Goal: Task Accomplishment & Management: Use online tool/utility

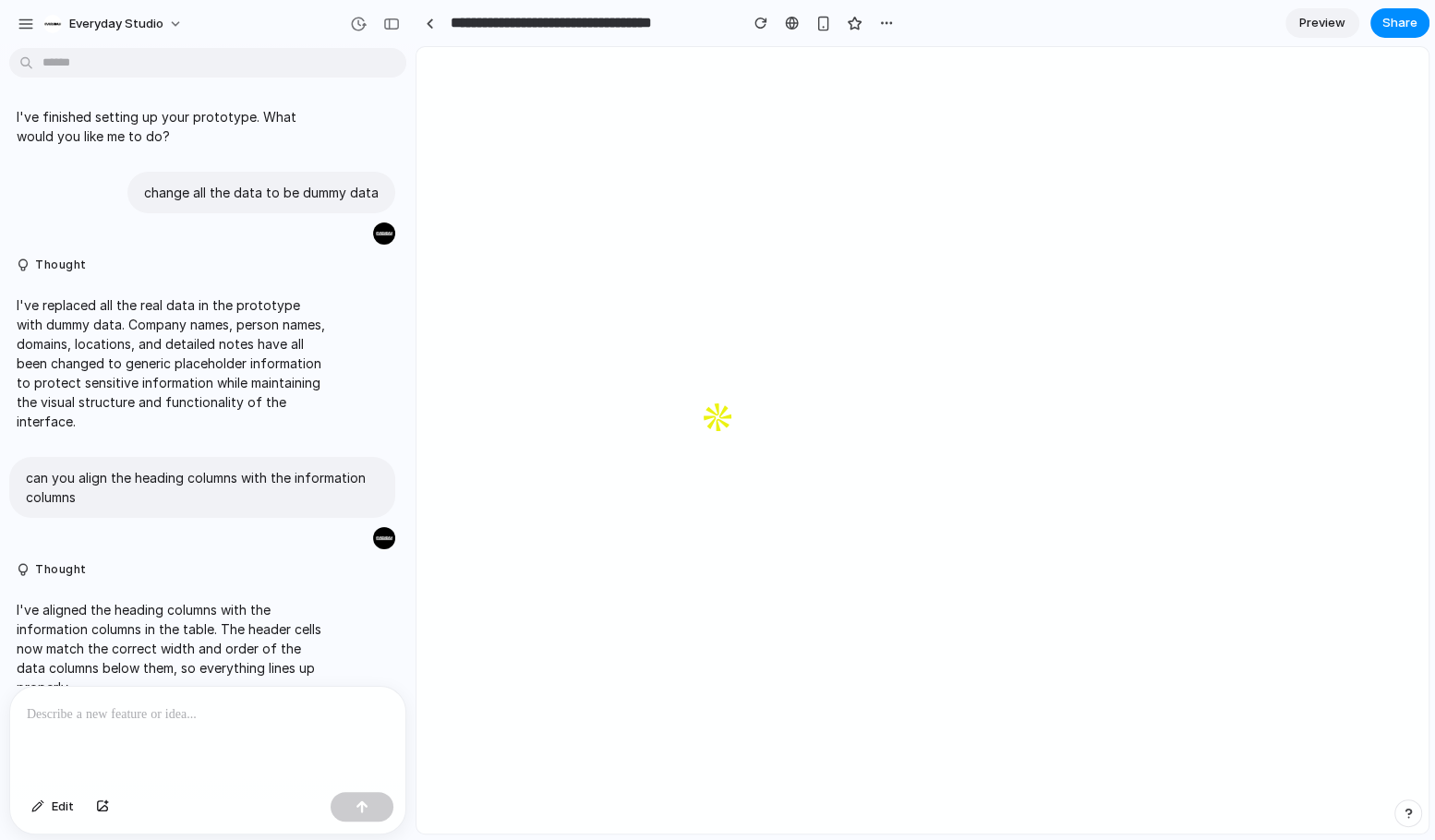
scroll to position [7447, 0]
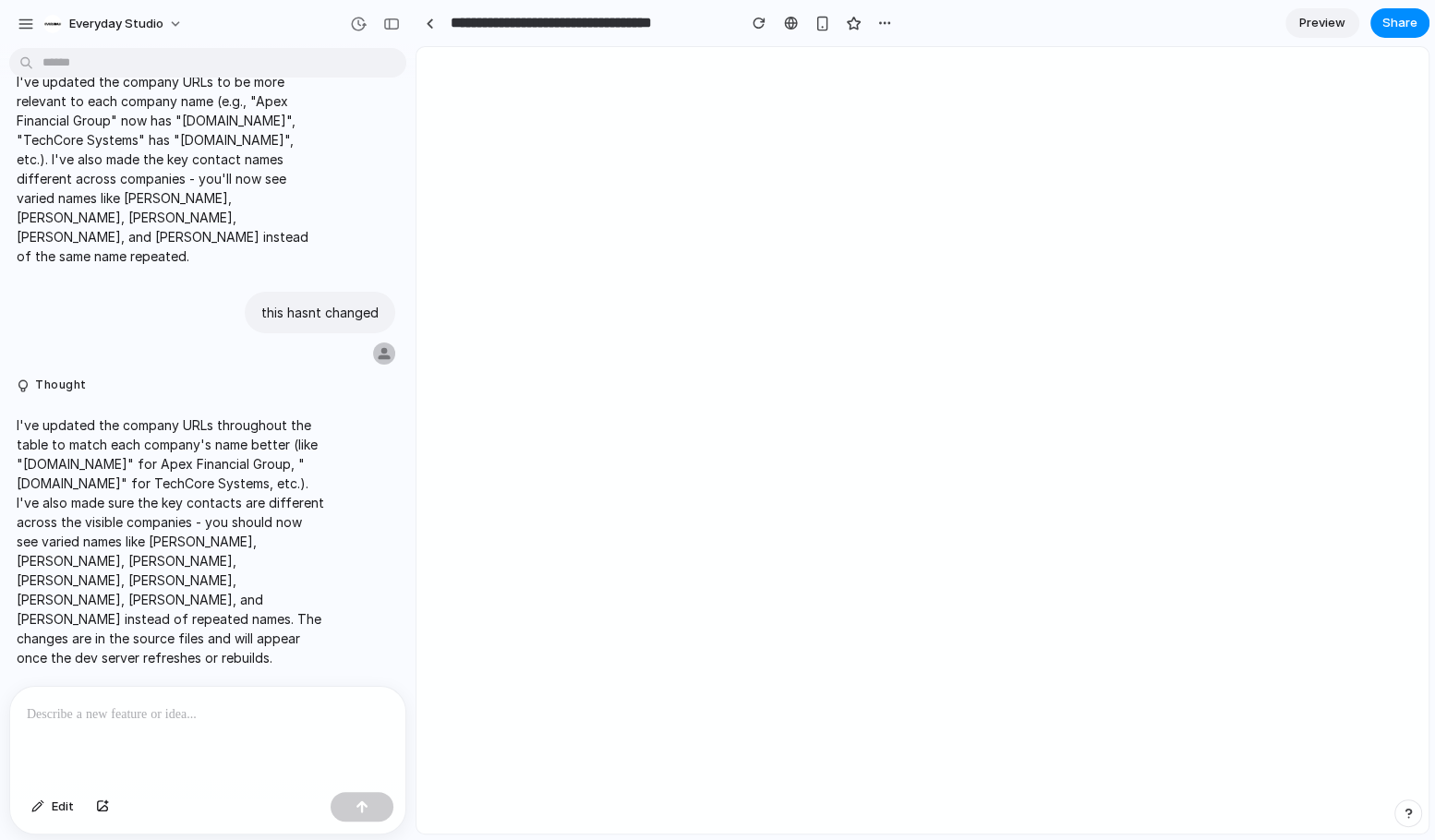
scroll to position [7108, 0]
click at [103, 727] on div at bounding box center [208, 736] width 395 height 98
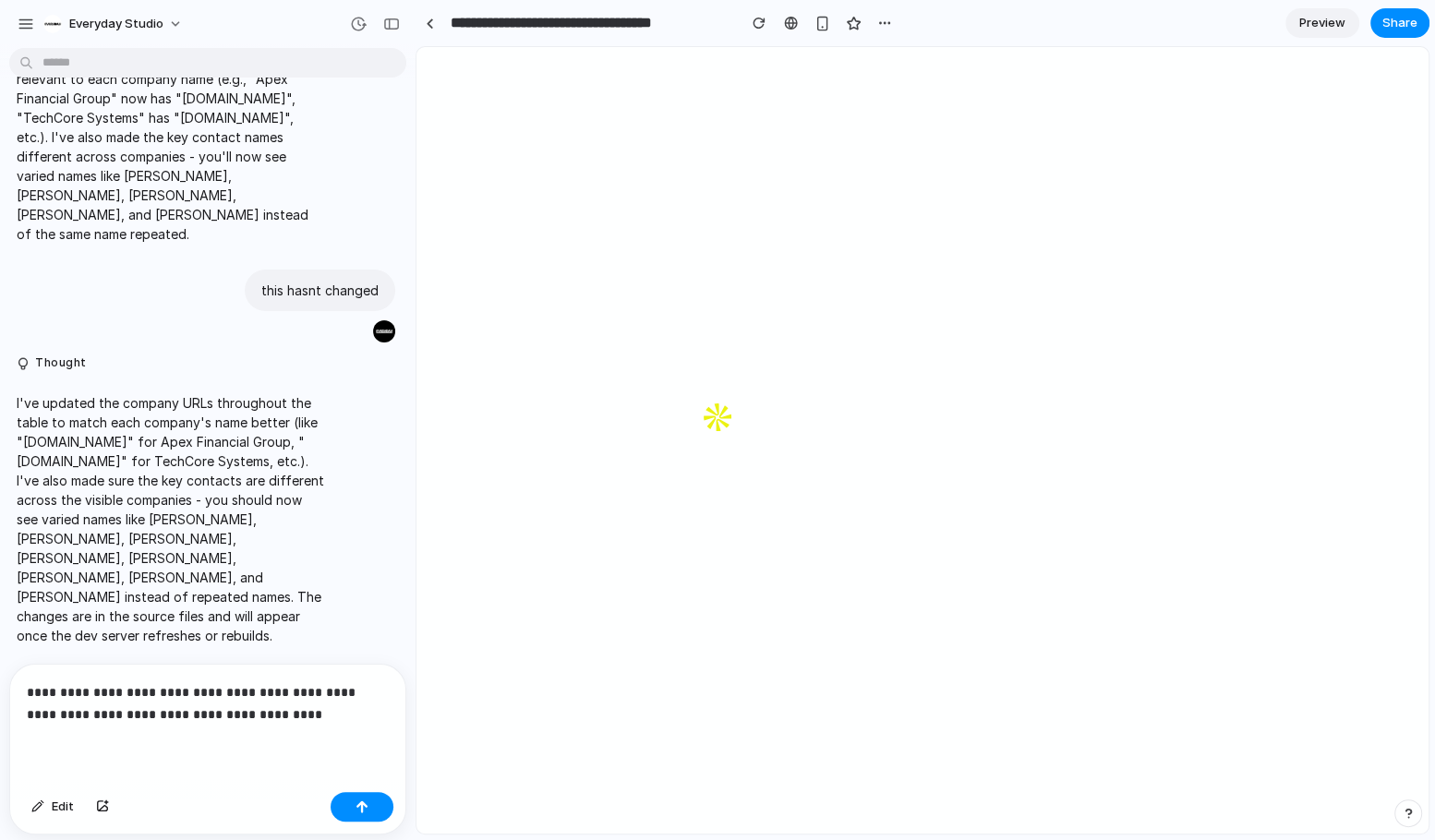
scroll to position [7257, 0]
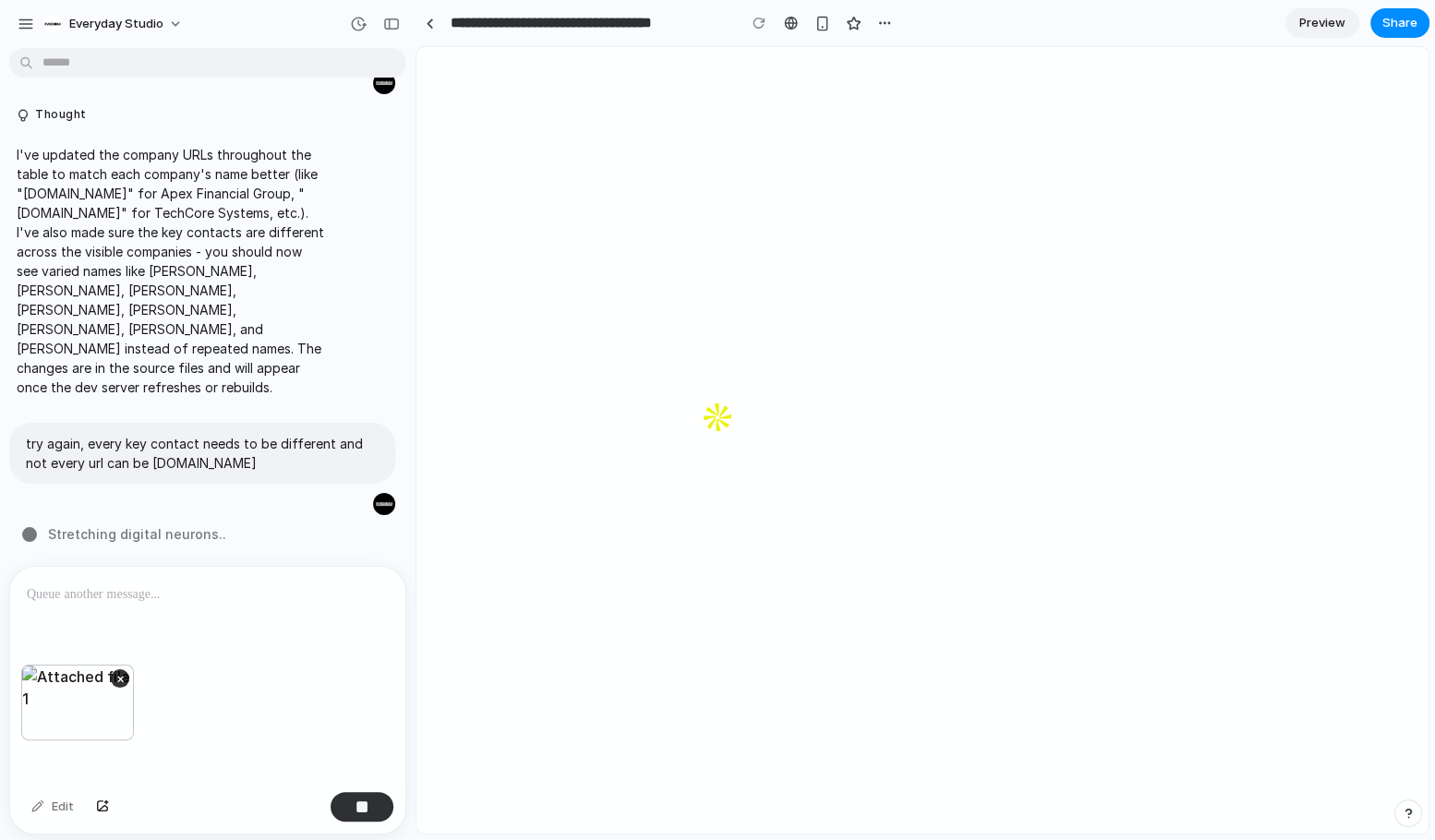
click at [92, 602] on p at bounding box center [207, 594] width 362 height 22
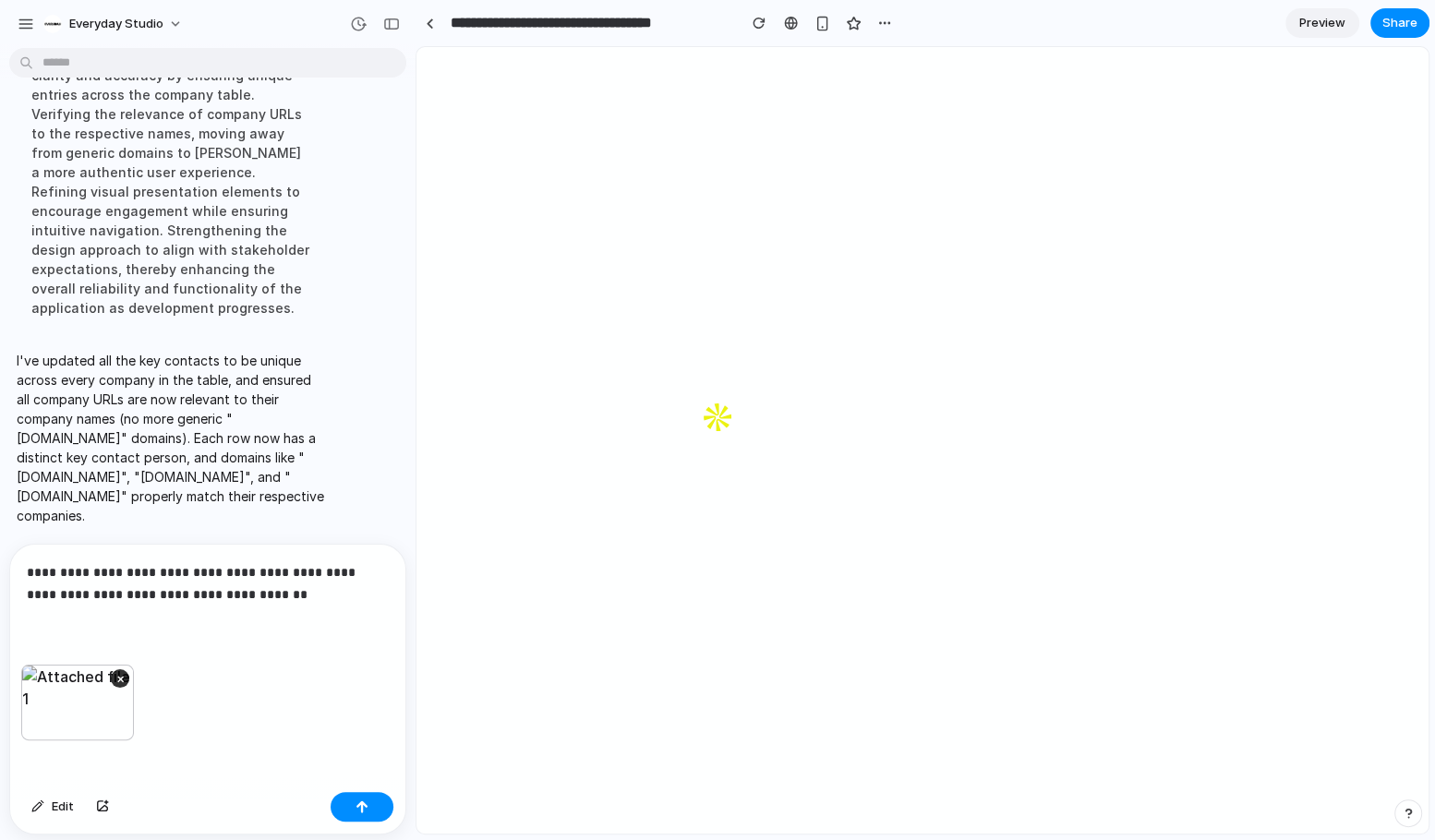
scroll to position [7893, 0]
click at [356, 807] on div "button" at bounding box center [362, 806] width 13 height 13
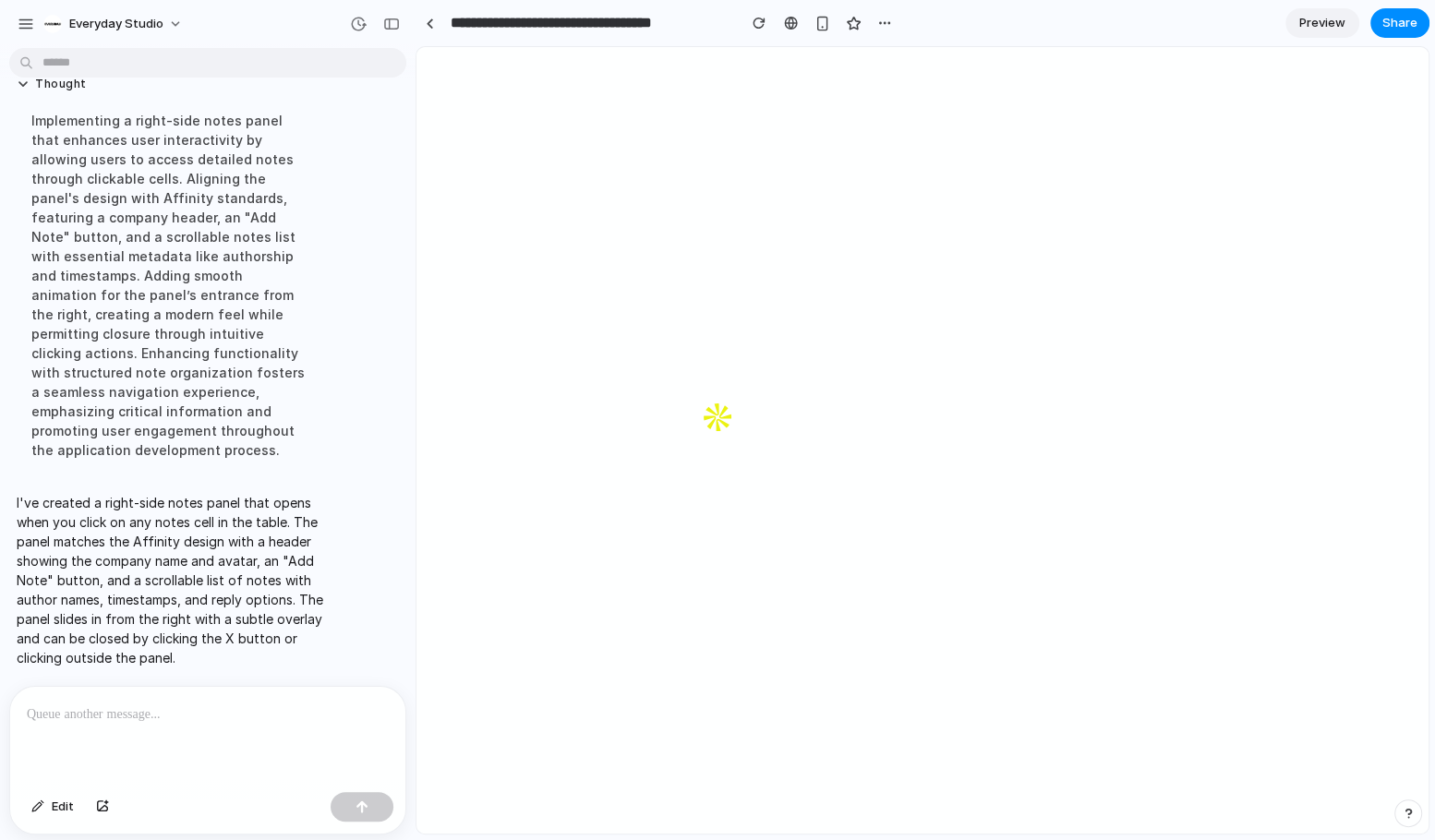
scroll to position [8401, 0]
click at [185, 747] on div at bounding box center [208, 736] width 395 height 98
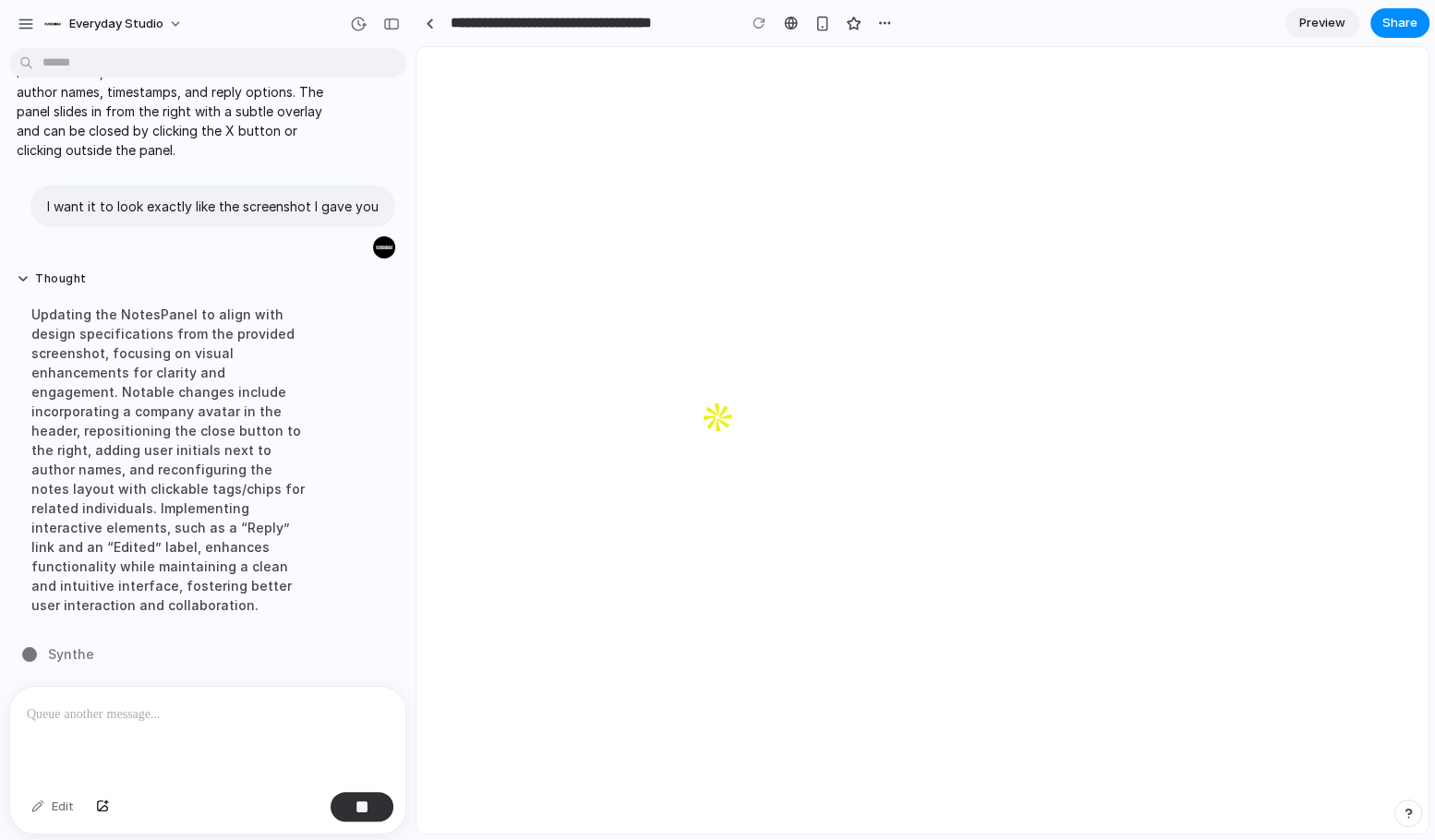
scroll to position [8469, 0]
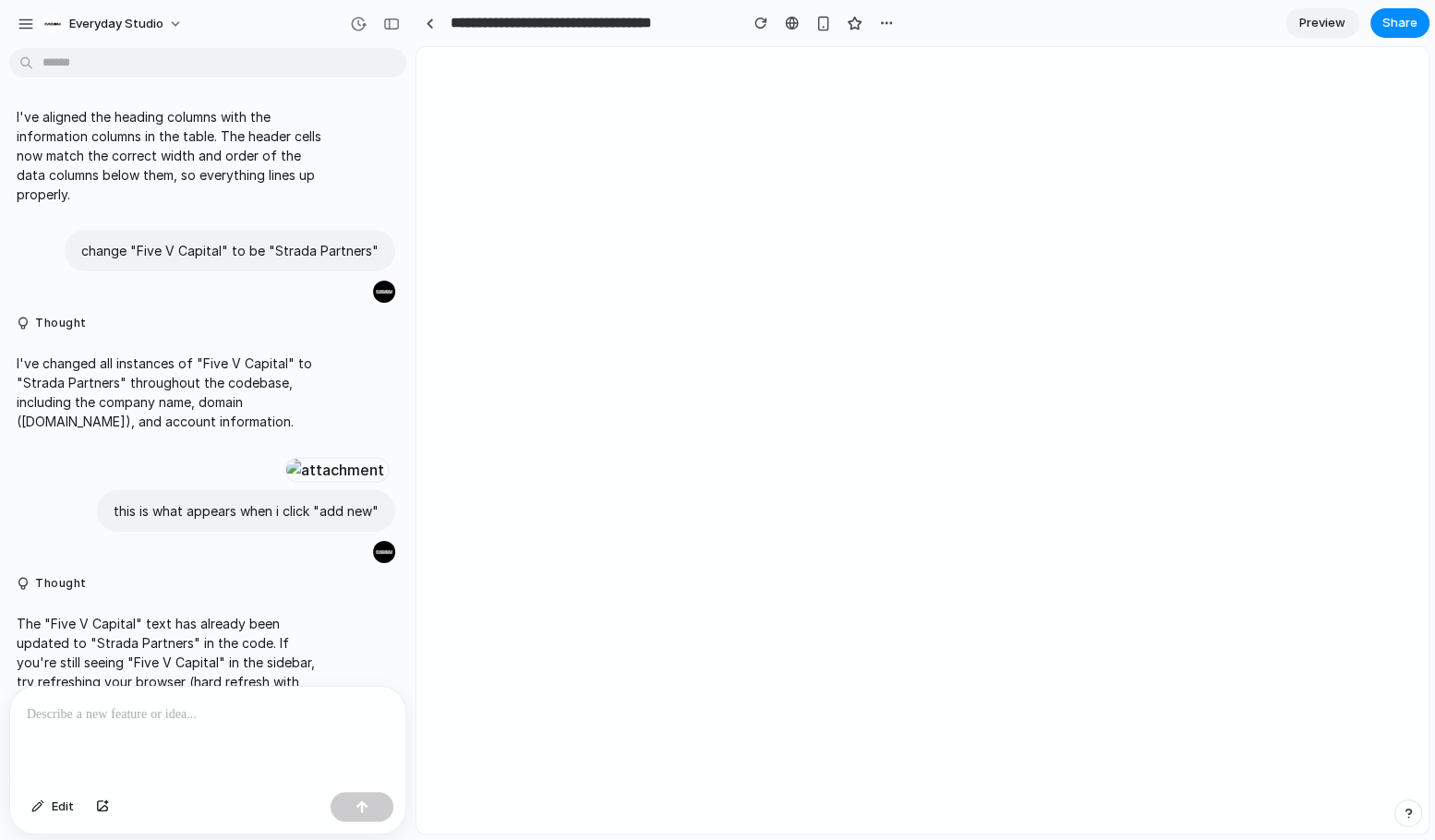
scroll to position [8158, 0]
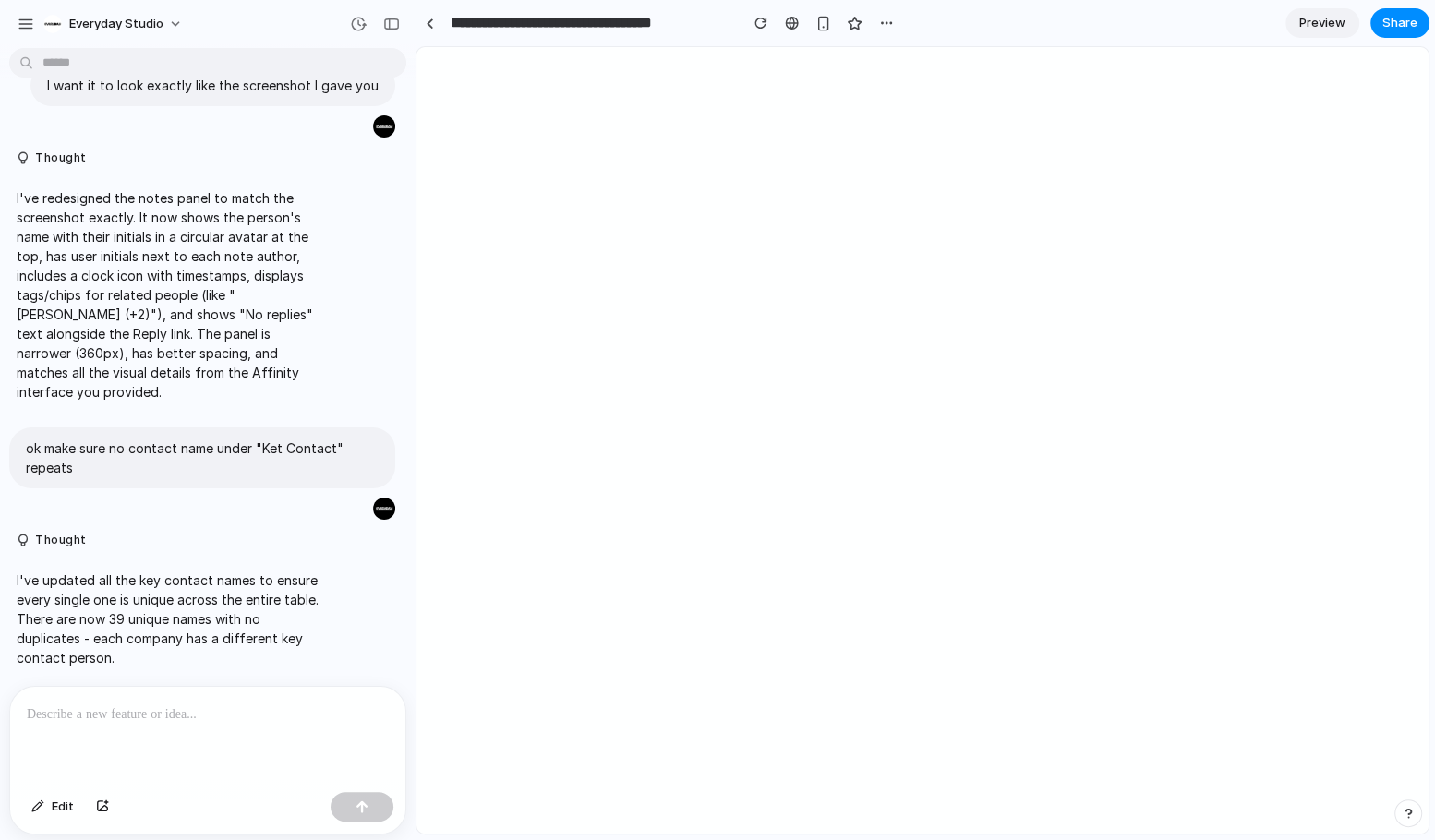
click at [188, 743] on div at bounding box center [208, 736] width 395 height 98
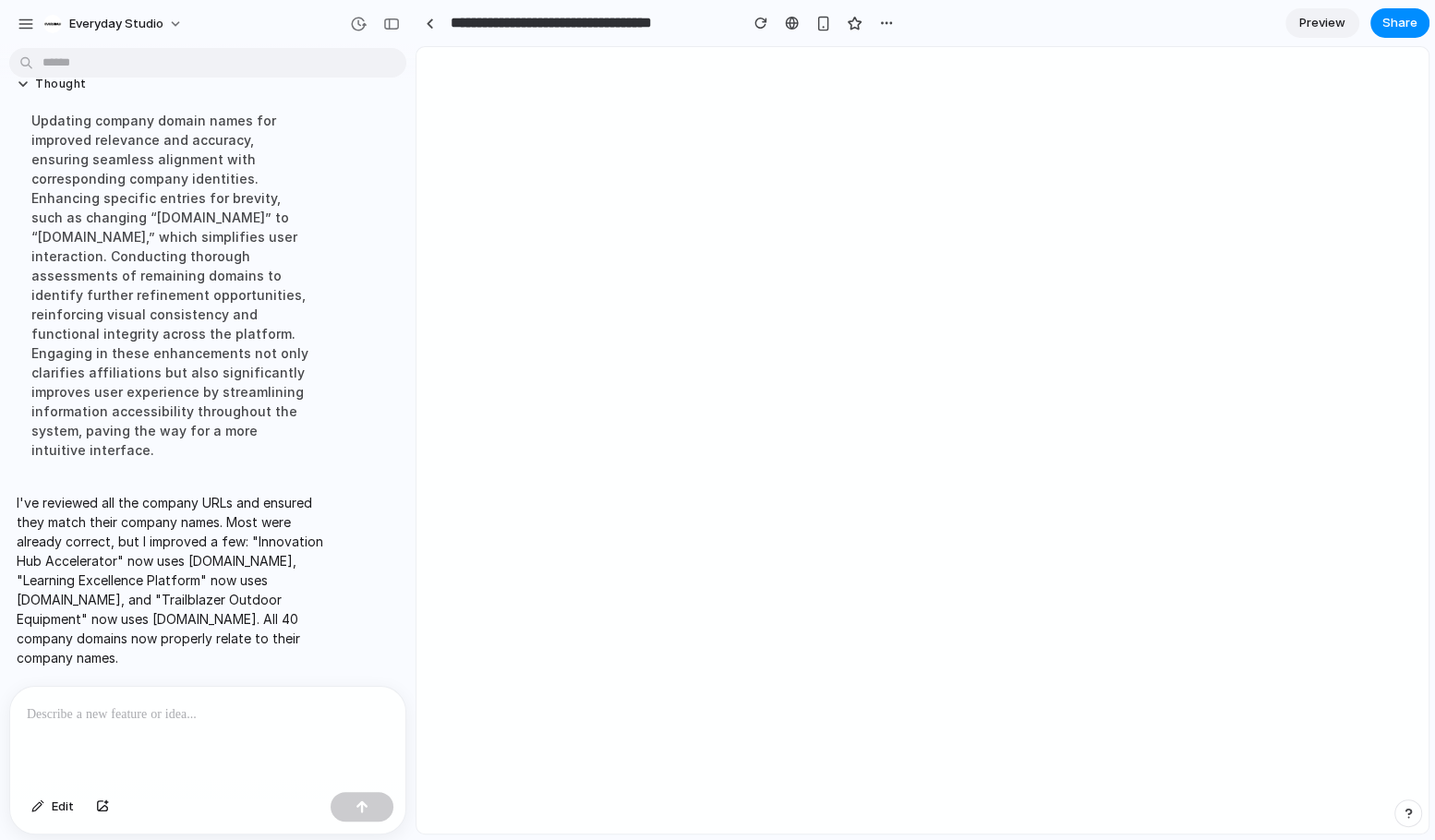
scroll to position [8615, 0]
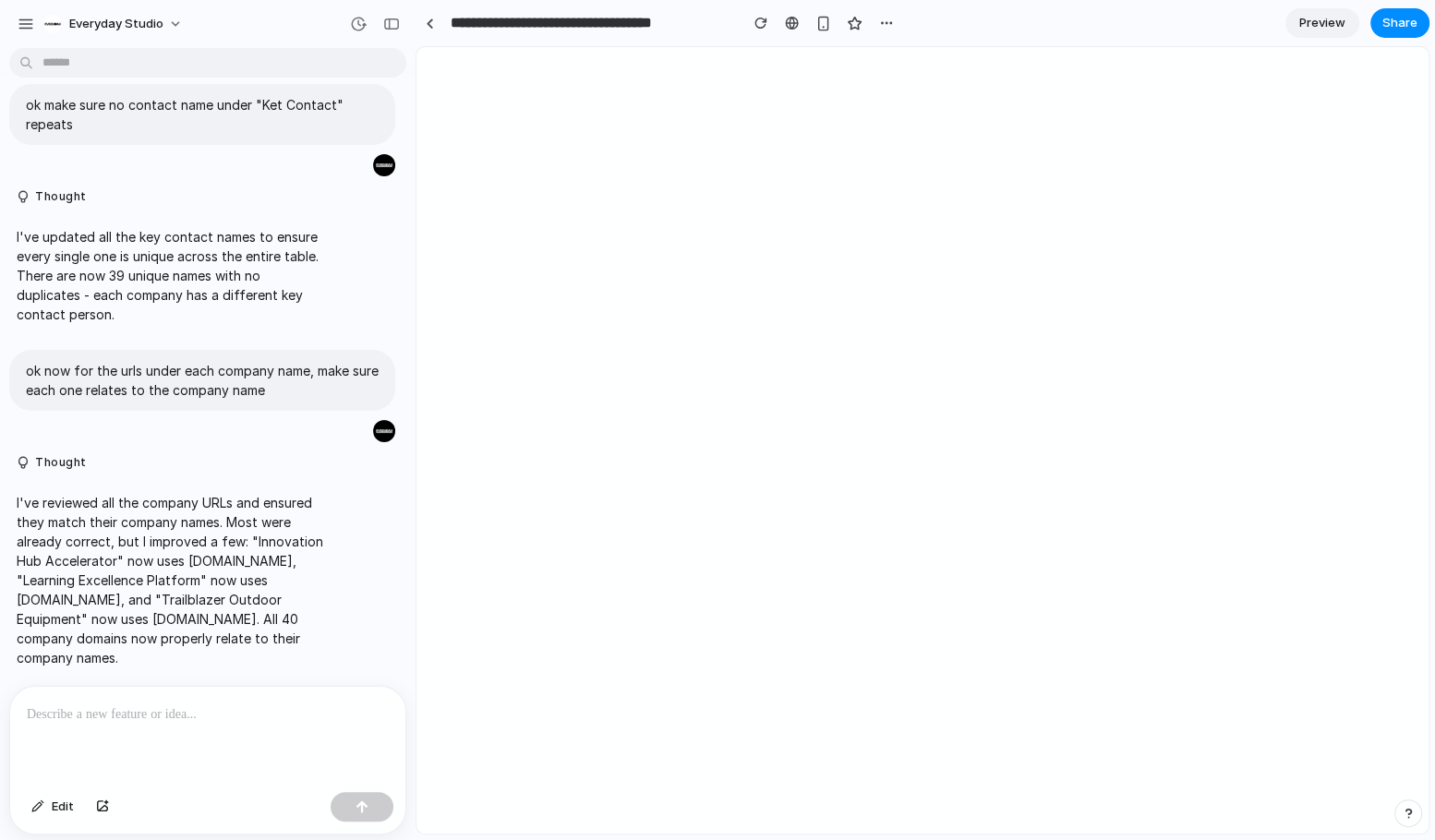
scroll to position [8255, 0]
click at [230, 730] on div at bounding box center [208, 736] width 395 height 98
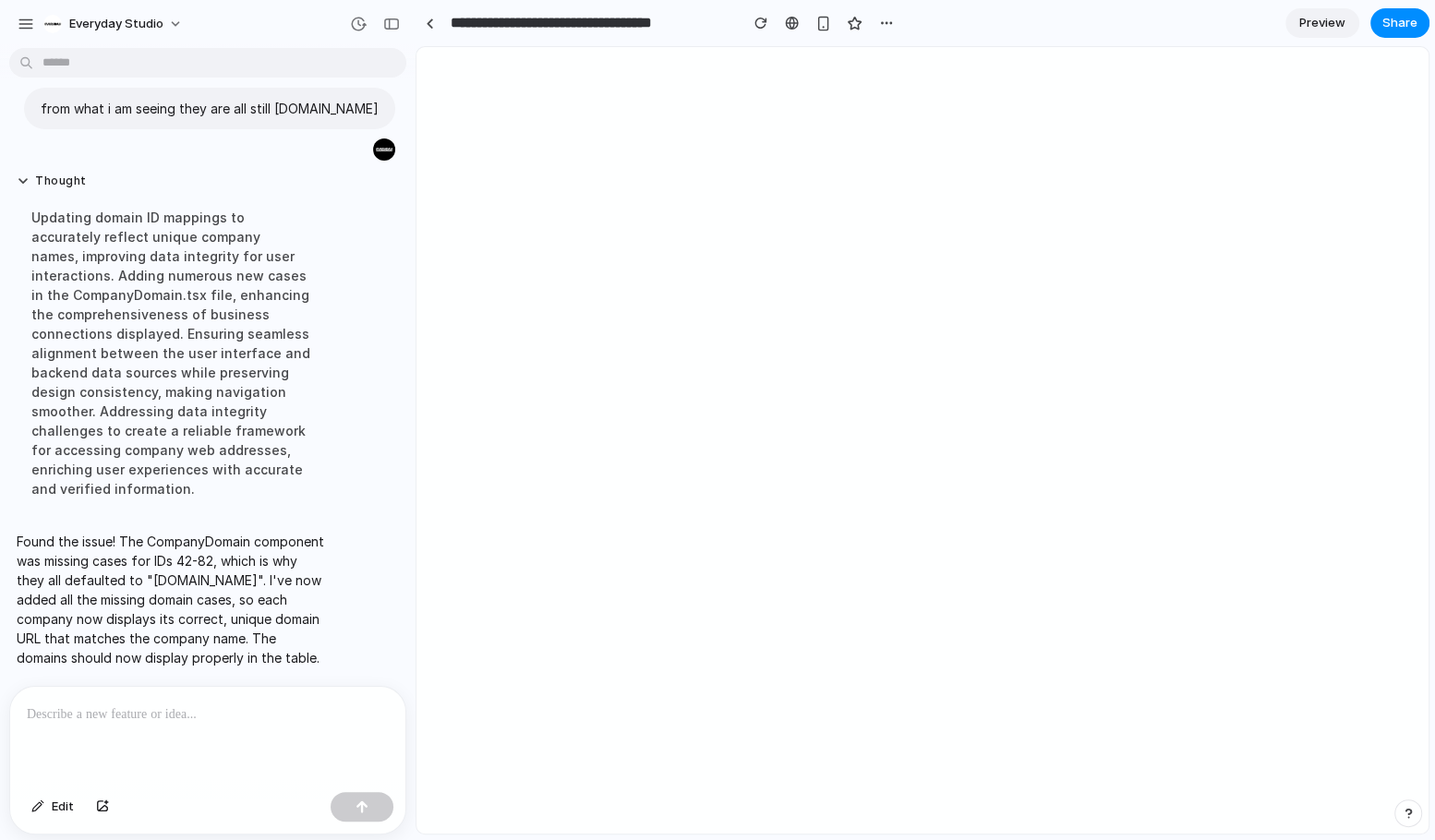
scroll to position [7515, 0]
click at [280, 724] on p at bounding box center [207, 715] width 362 height 22
click at [219, 712] on p at bounding box center [207, 715] width 362 height 22
click at [219, 707] on p at bounding box center [207, 715] width 362 height 22
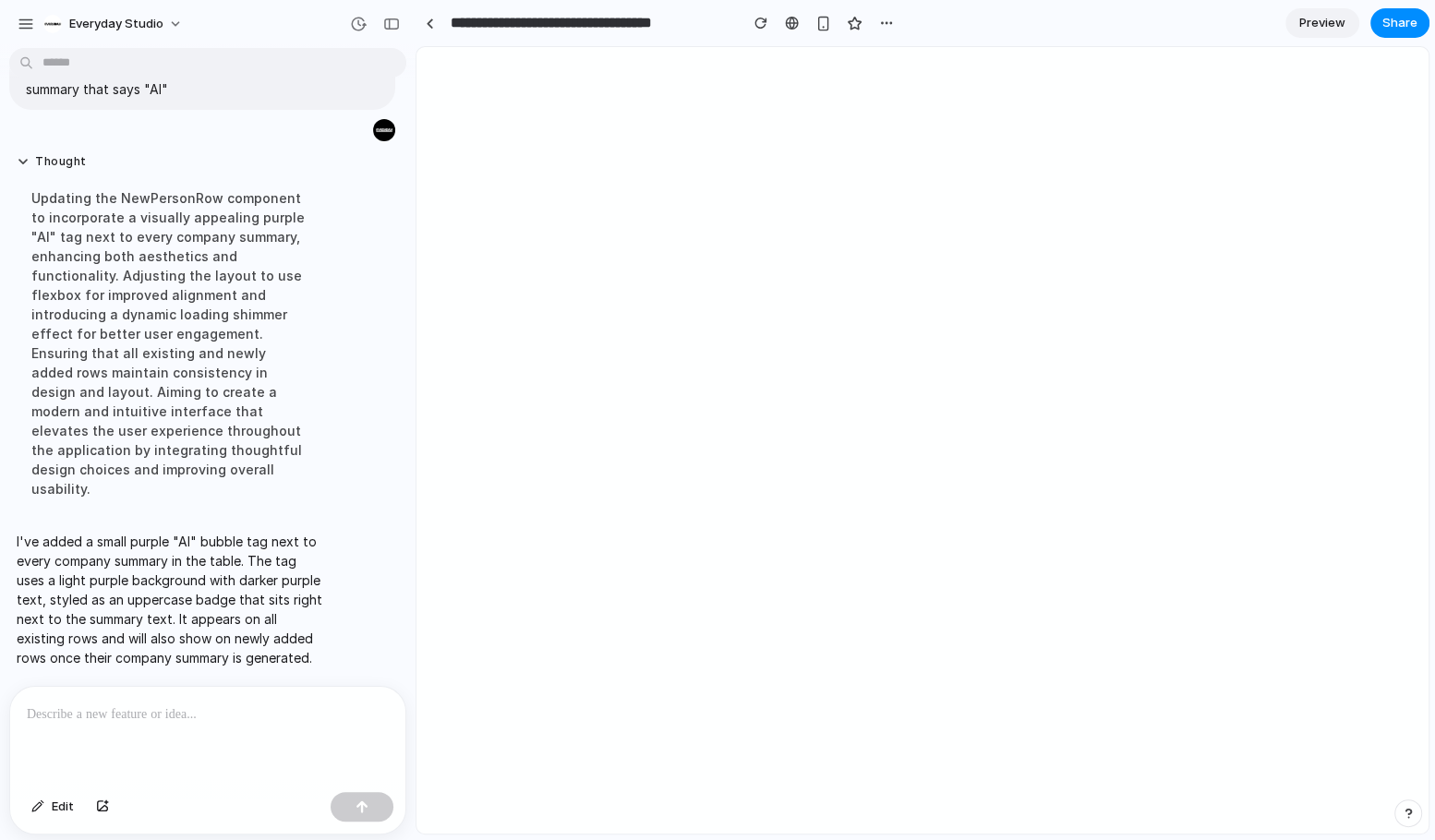
scroll to position [7476, 0]
click at [217, 705] on p at bounding box center [207, 715] width 362 height 22
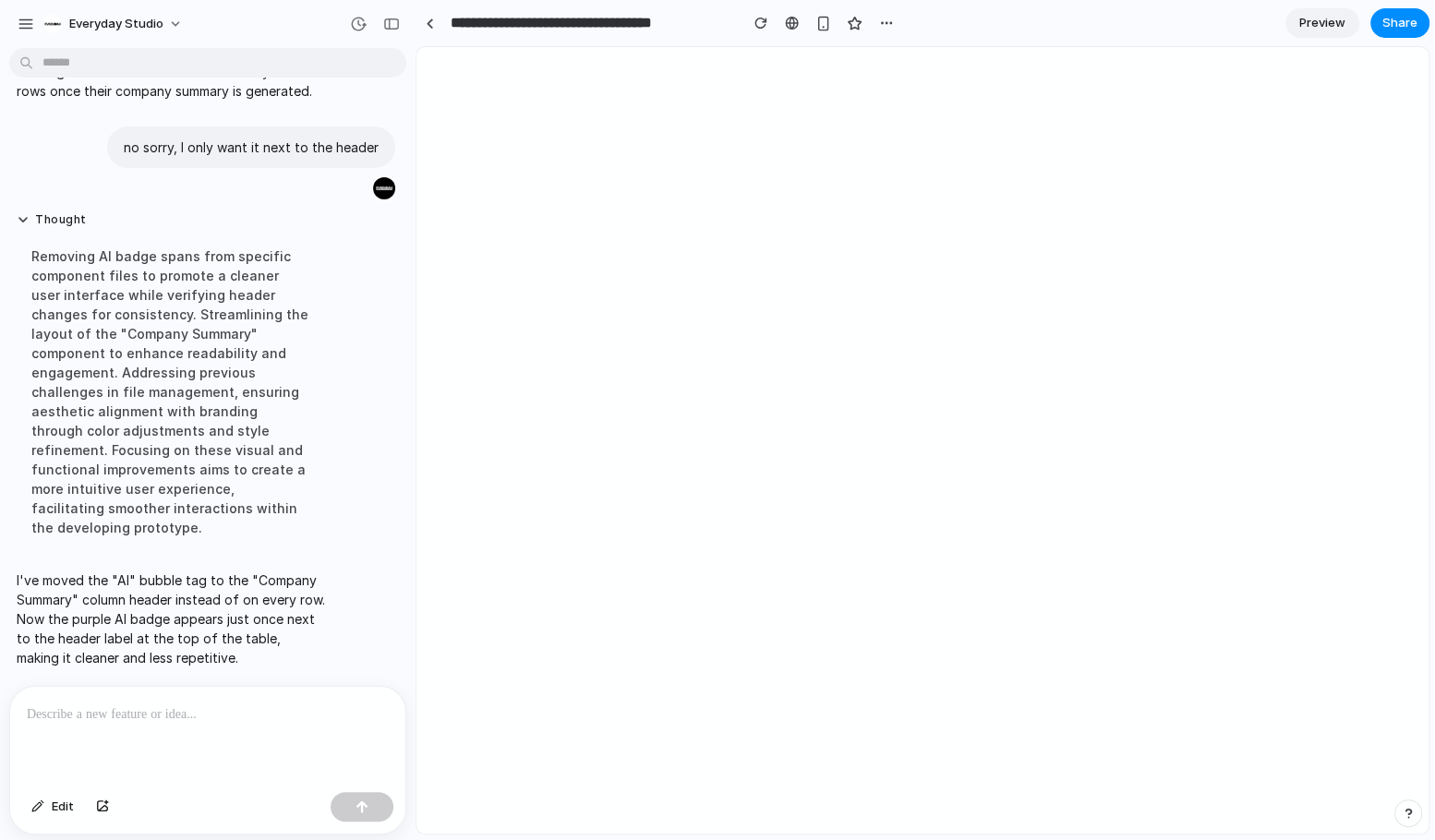
scroll to position [6239, 0]
click at [167, 714] on p at bounding box center [207, 715] width 362 height 22
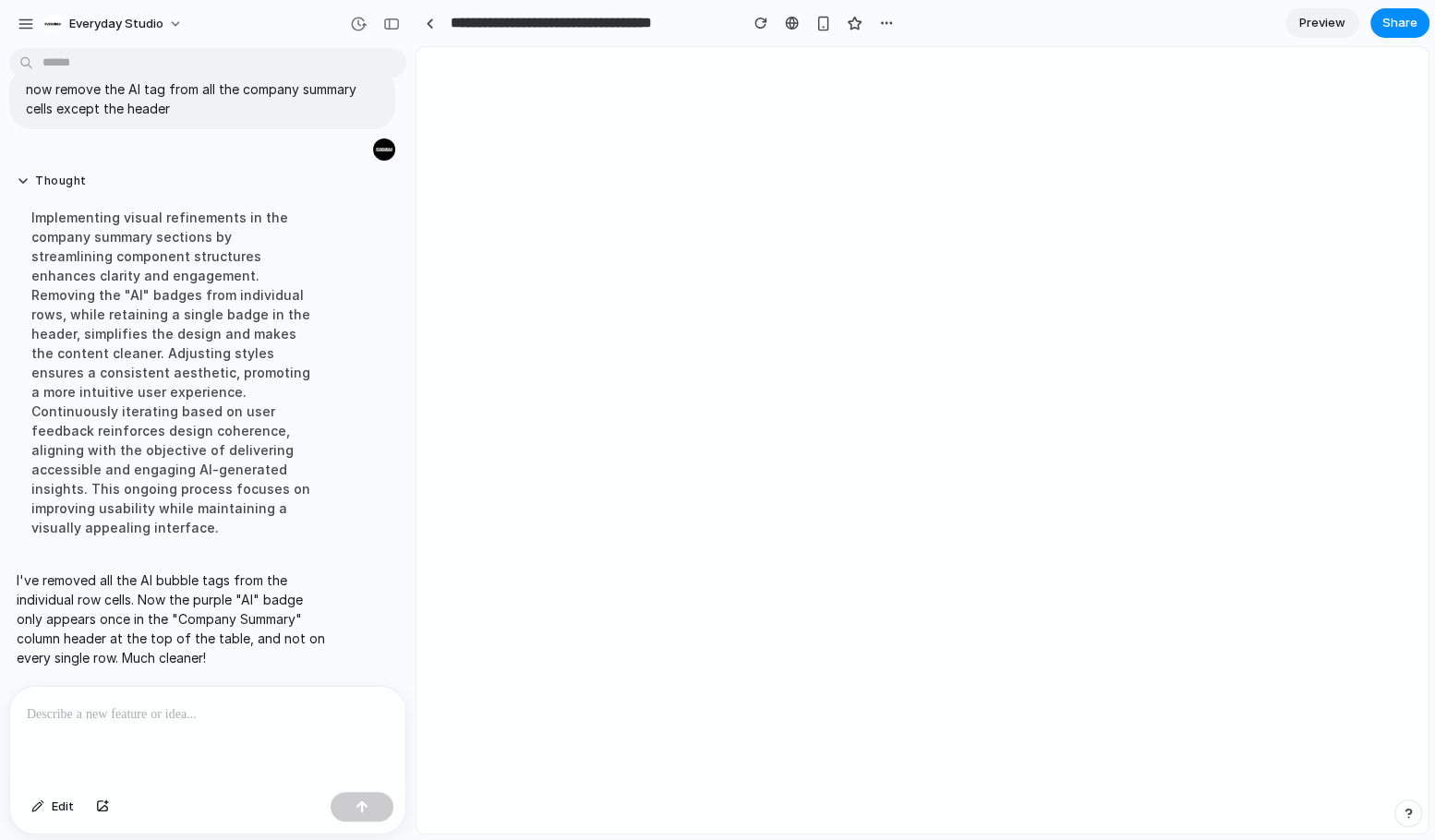
scroll to position [6131, 0]
